Goal: Task Accomplishment & Management: Complete application form

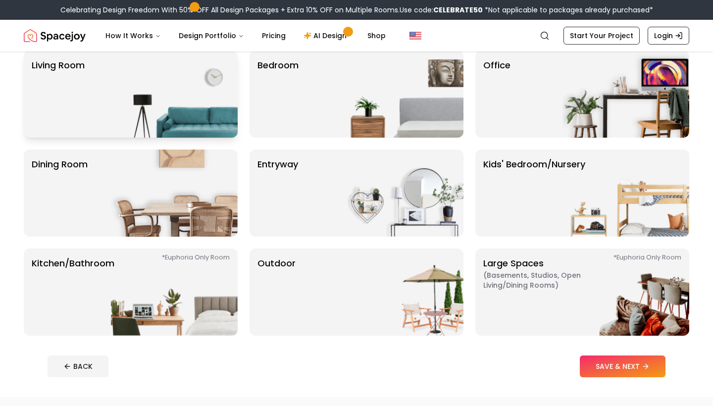
scroll to position [87, 0]
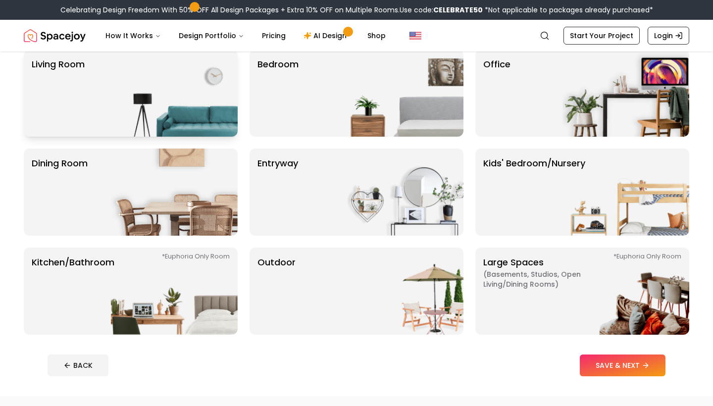
click at [159, 111] on img at bounding box center [174, 93] width 127 height 87
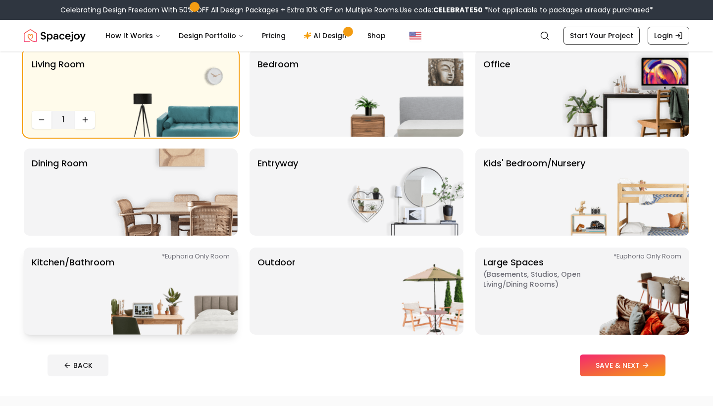
click at [128, 326] on img at bounding box center [174, 291] width 127 height 87
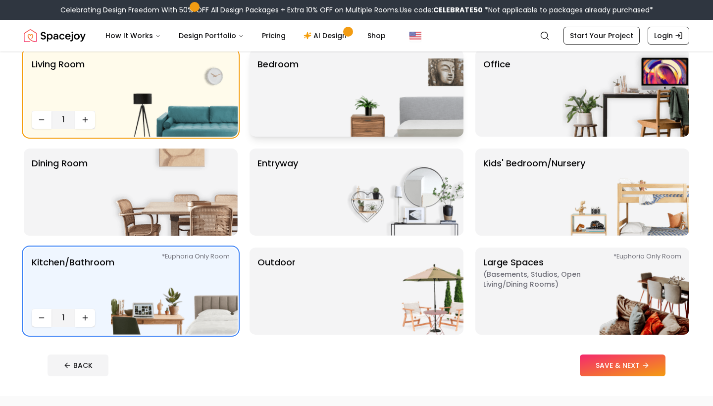
click at [318, 97] on div "Bedroom" at bounding box center [357, 93] width 214 height 87
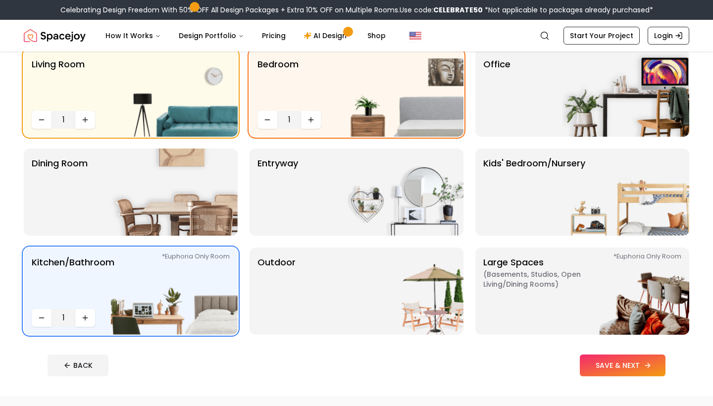
click at [593, 365] on button "SAVE & NEXT" at bounding box center [623, 366] width 86 height 22
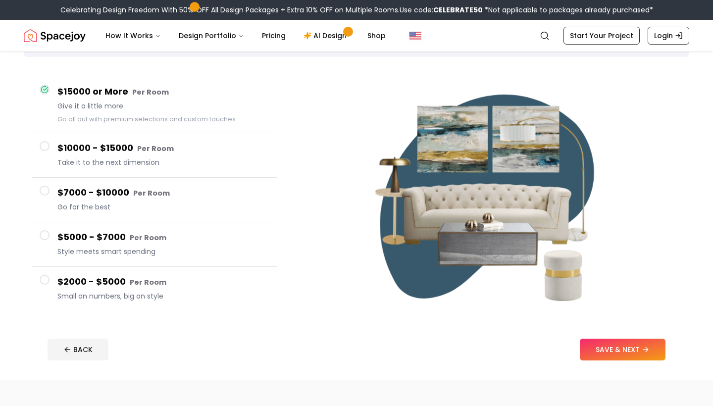
scroll to position [75, 0]
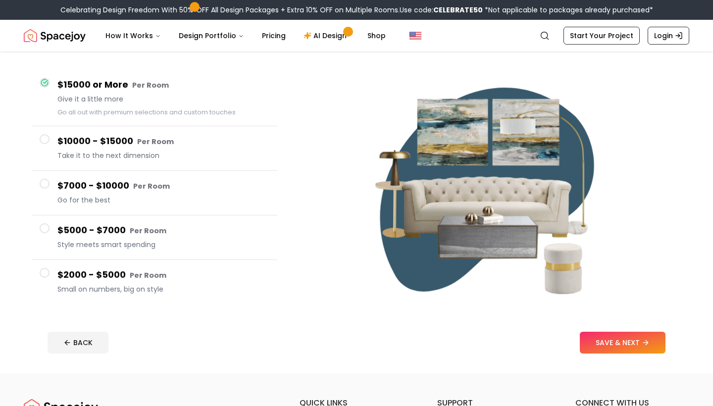
click at [118, 281] on h4 "$2000 - $5000 Per Room" at bounding box center [163, 275] width 212 height 14
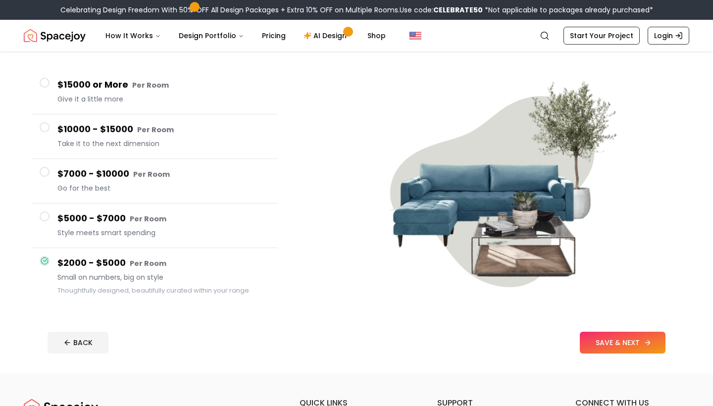
click at [610, 341] on button "SAVE & NEXT" at bounding box center [623, 343] width 86 height 22
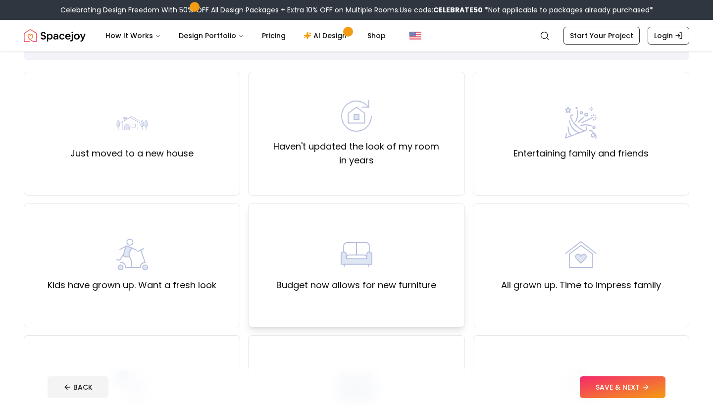
scroll to position [71, 0]
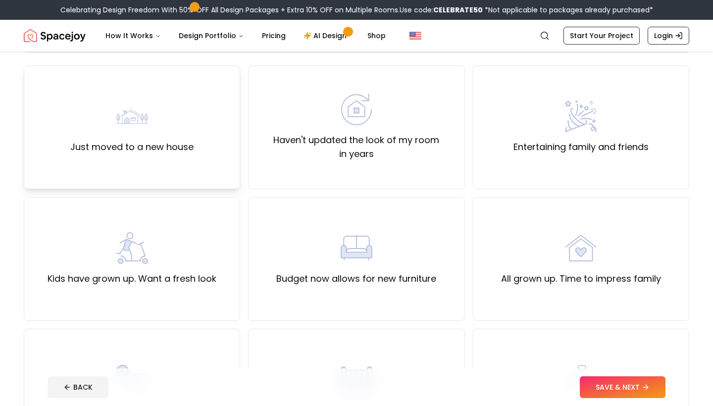
click at [134, 133] on div "Just moved to a new house" at bounding box center [131, 128] width 123 height 54
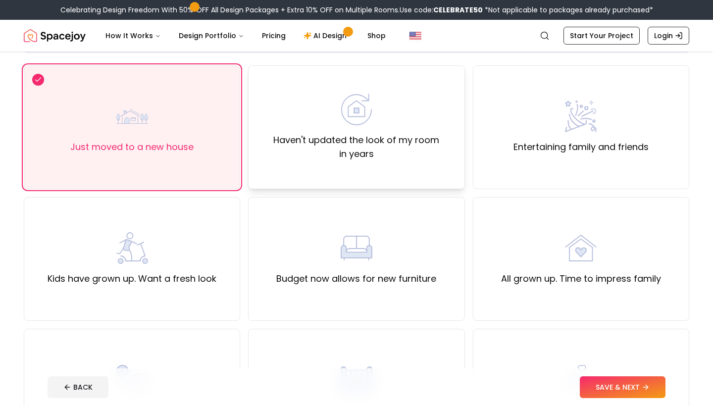
click at [274, 144] on label "Haven't updated the look of my room in years" at bounding box center [357, 147] width 200 height 28
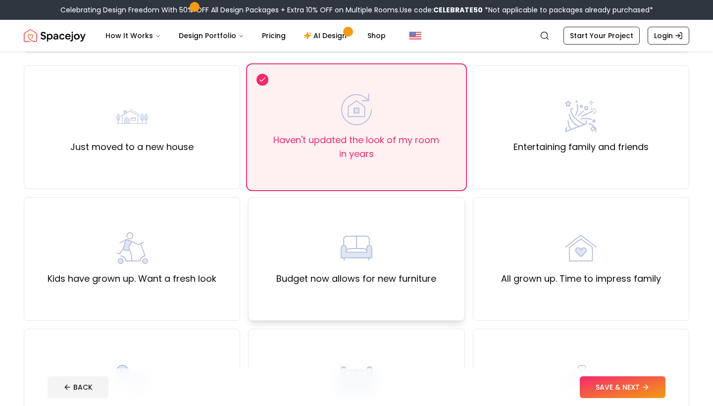
scroll to position [72, 0]
click at [179, 142] on label "Just moved to a new house" at bounding box center [131, 147] width 123 height 14
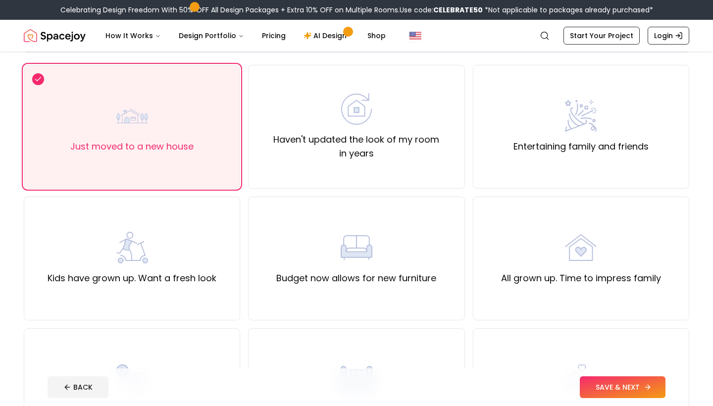
click at [626, 393] on button "SAVE & NEXT" at bounding box center [623, 388] width 86 height 22
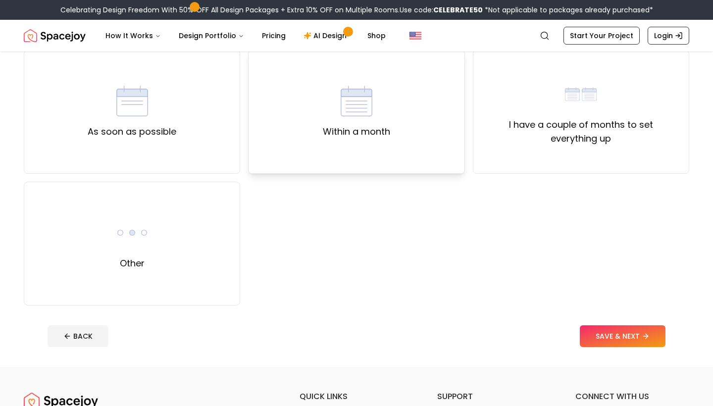
scroll to position [89, 0]
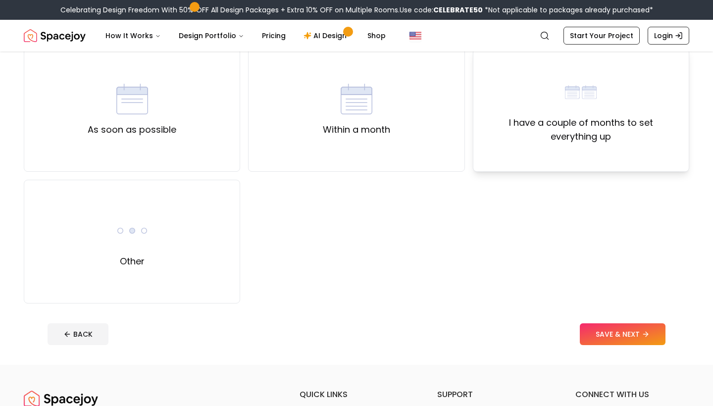
click at [509, 110] on div "I have a couple of months to set everything up" at bounding box center [582, 109] width 200 height 67
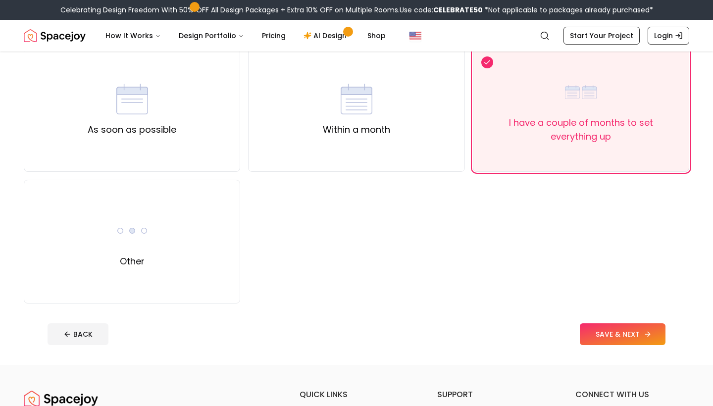
click at [611, 327] on button "SAVE & NEXT" at bounding box center [623, 335] width 86 height 22
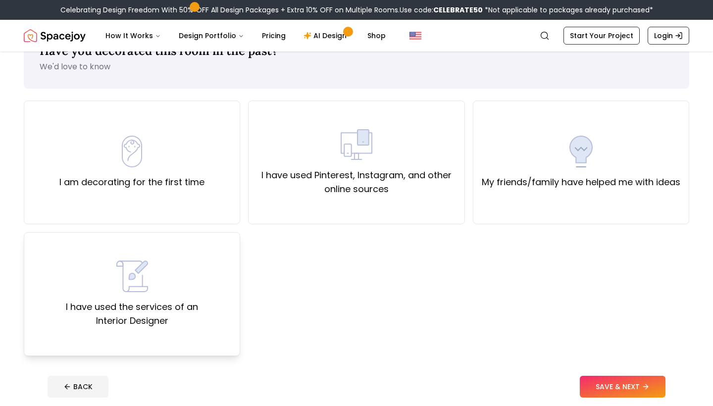
scroll to position [49, 0]
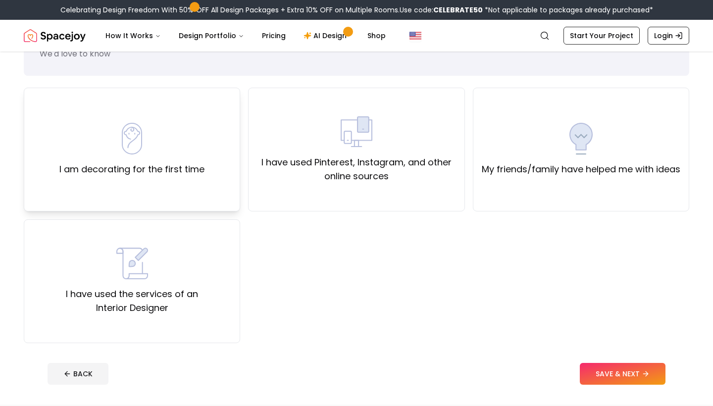
click at [162, 166] on label "I am decorating for the first time" at bounding box center [131, 170] width 145 height 14
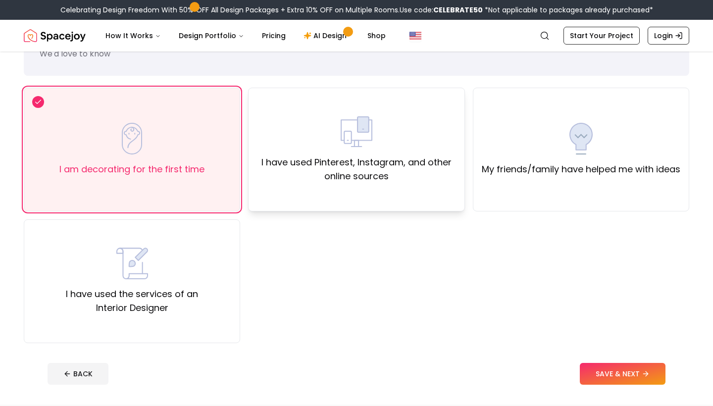
click at [354, 193] on div "I have used Pinterest, Instagram, and other online sources" at bounding box center [356, 150] width 217 height 124
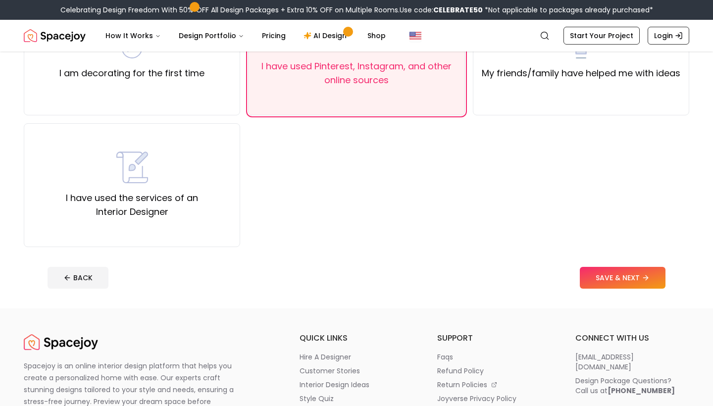
scroll to position [148, 0]
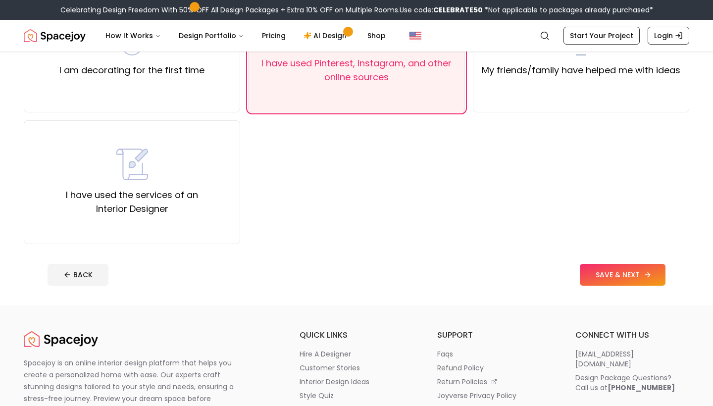
click at [613, 272] on button "SAVE & NEXT" at bounding box center [623, 275] width 86 height 22
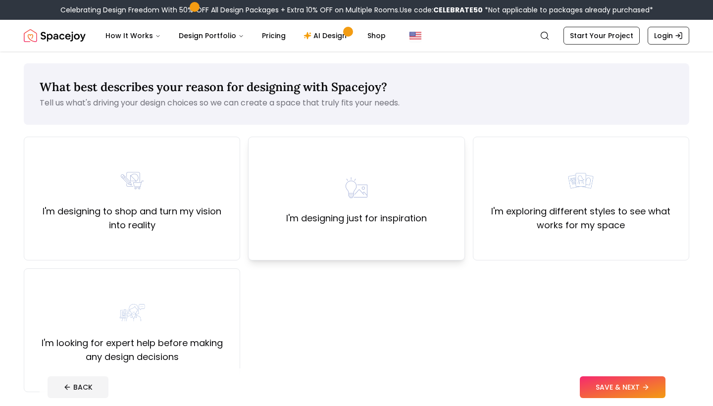
click at [348, 216] on label "I'm designing just for inspiration" at bounding box center [356, 219] width 141 height 14
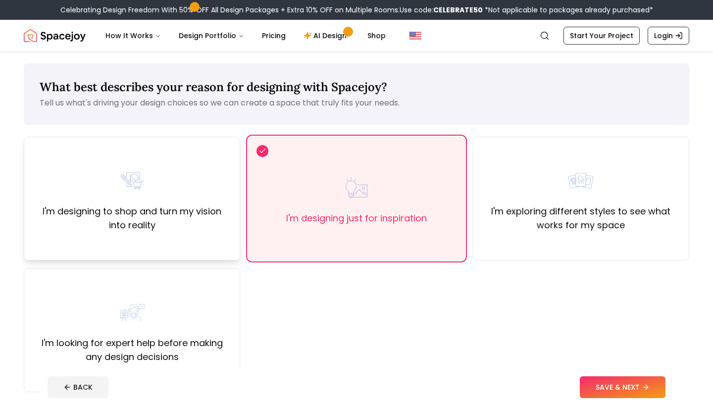
click at [204, 223] on label "I'm designing to shop and turn my vision into reality" at bounding box center [132, 219] width 200 height 28
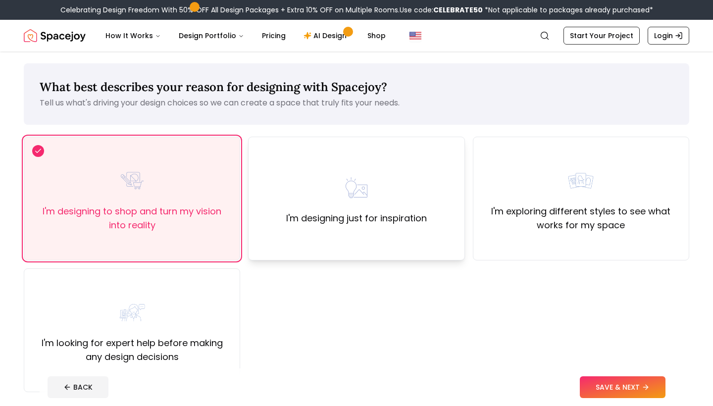
click at [354, 217] on label "I'm designing just for inspiration" at bounding box center [356, 219] width 141 height 14
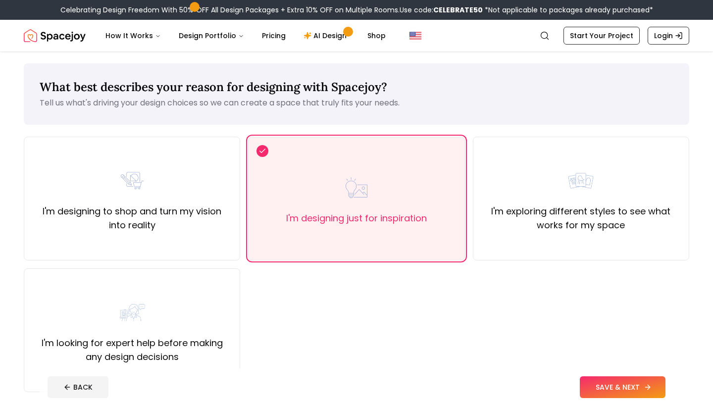
click at [617, 389] on button "SAVE & NEXT" at bounding box center [623, 388] width 86 height 22
